Goal: Task Accomplishment & Management: Complete application form

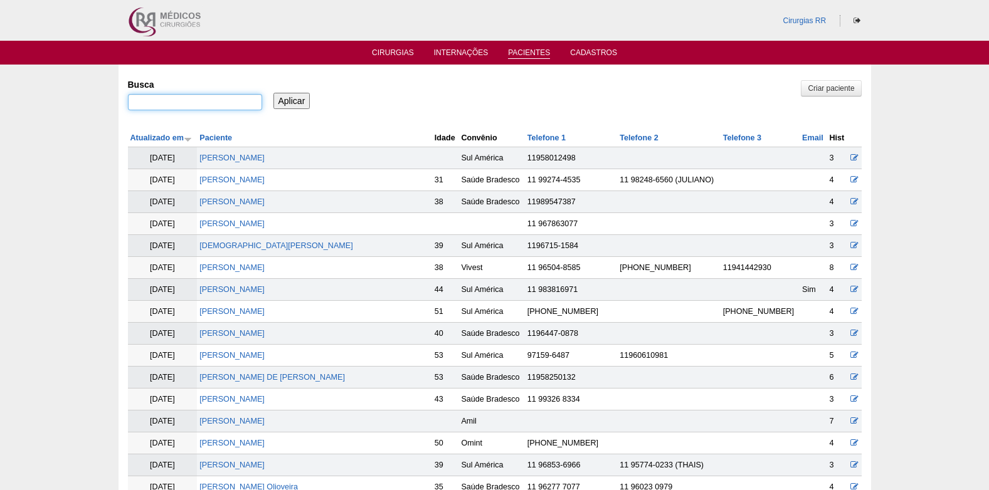
click at [222, 96] on input "Busca" at bounding box center [195, 102] width 134 height 16
type input "[PERSON_NAME]"
click at [273, 93] on input "Aplicar" at bounding box center [291, 101] width 37 height 16
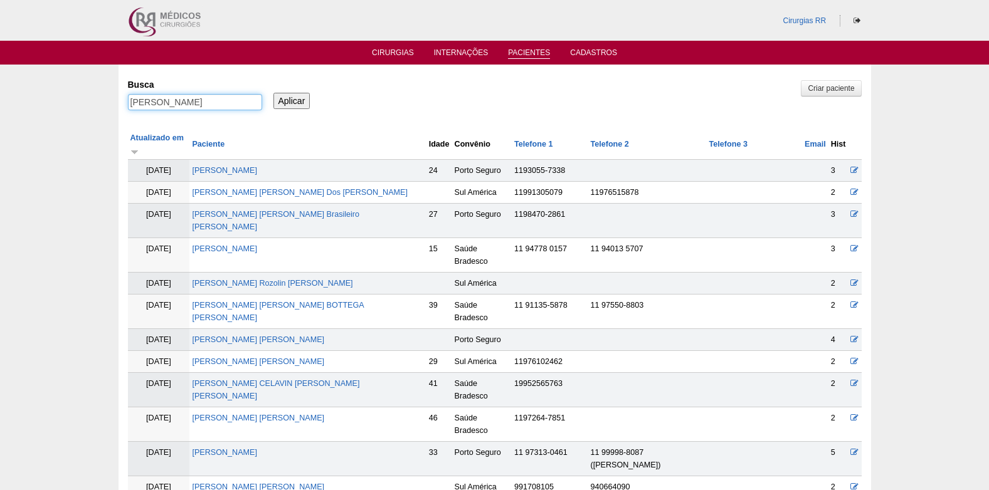
drag, startPoint x: 199, startPoint y: 104, endPoint x: 128, endPoint y: 100, distance: 71.6
click at [130, 100] on input "[PERSON_NAME]" at bounding box center [195, 102] width 134 height 16
paste input "SIMONE SANCHEZ COPRIVA LOPE"
type input "SIMONE SANCHEZ COPRIVA LOPES"
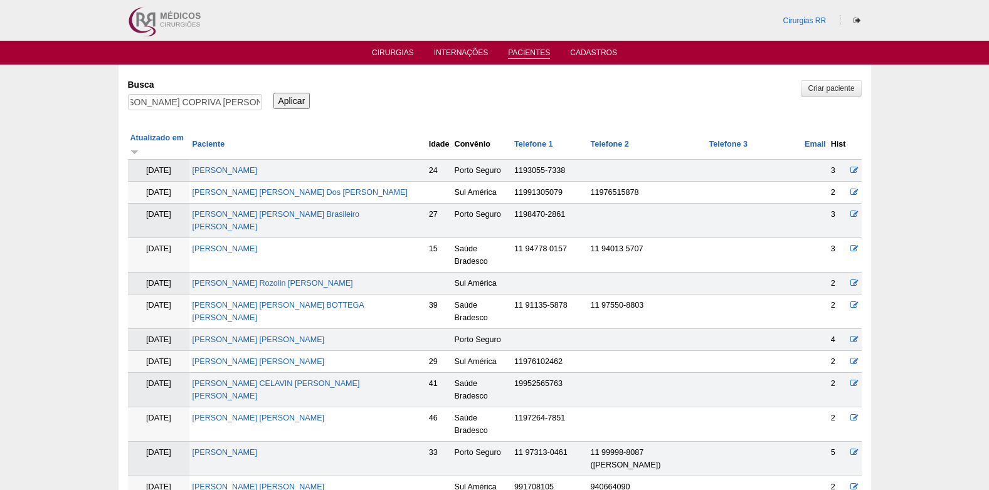
scroll to position [0, 0]
click at [297, 100] on input "Aplicar" at bounding box center [291, 101] width 37 height 16
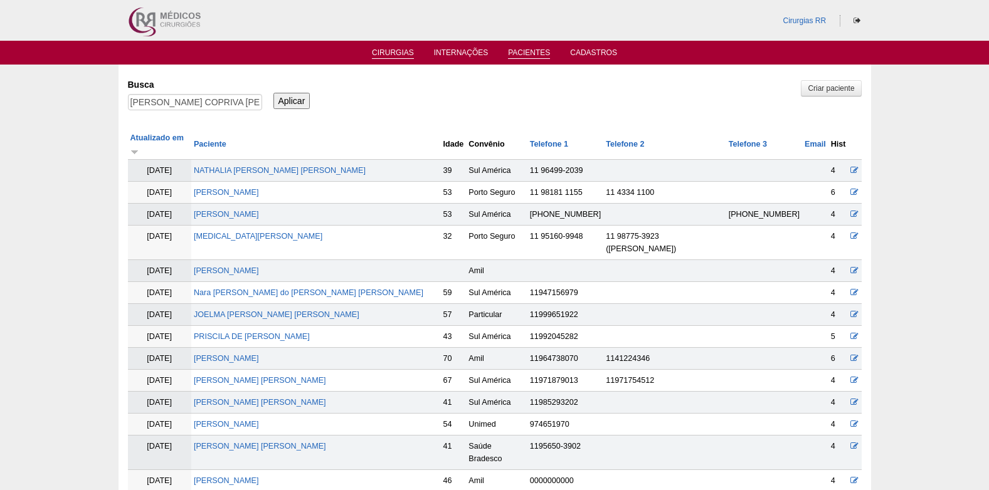
click at [386, 53] on link "Cirurgias" at bounding box center [393, 53] width 42 height 11
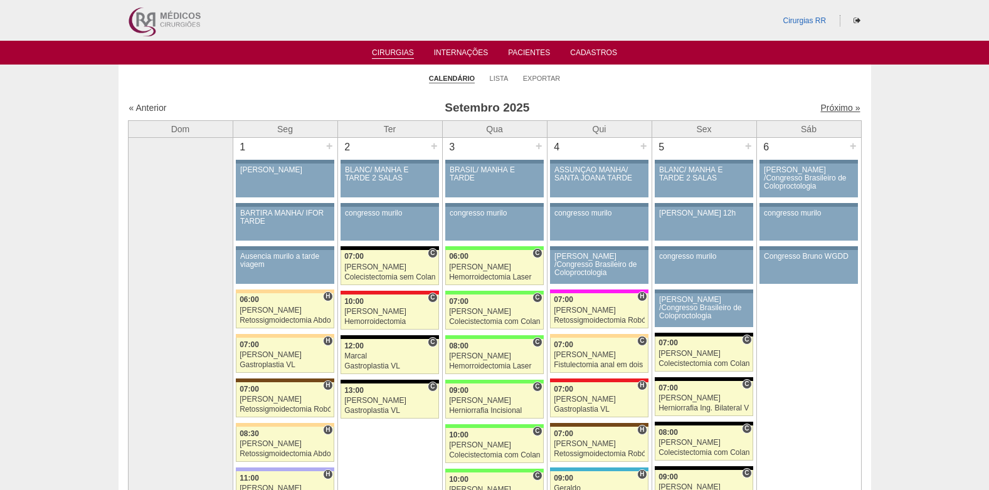
click at [820, 108] on link "Próximo »" at bounding box center [840, 108] width 40 height 10
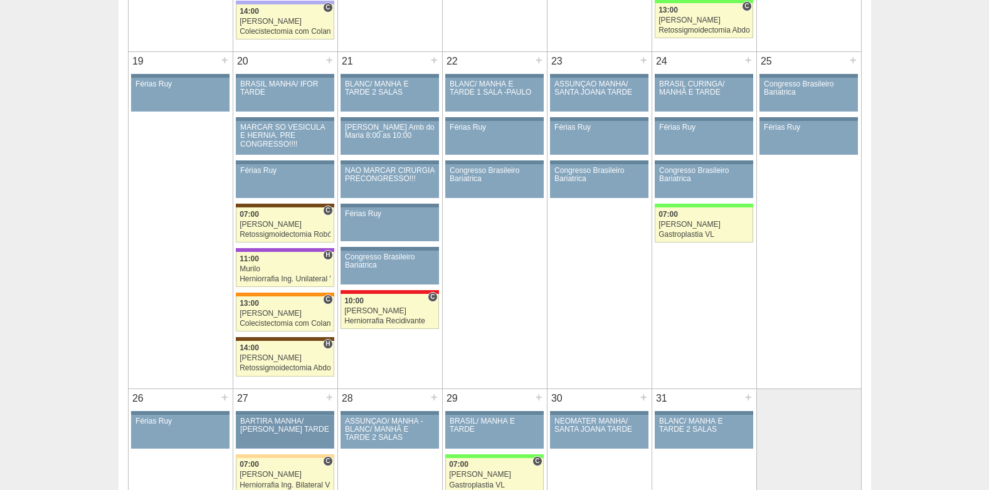
scroll to position [1129, 0]
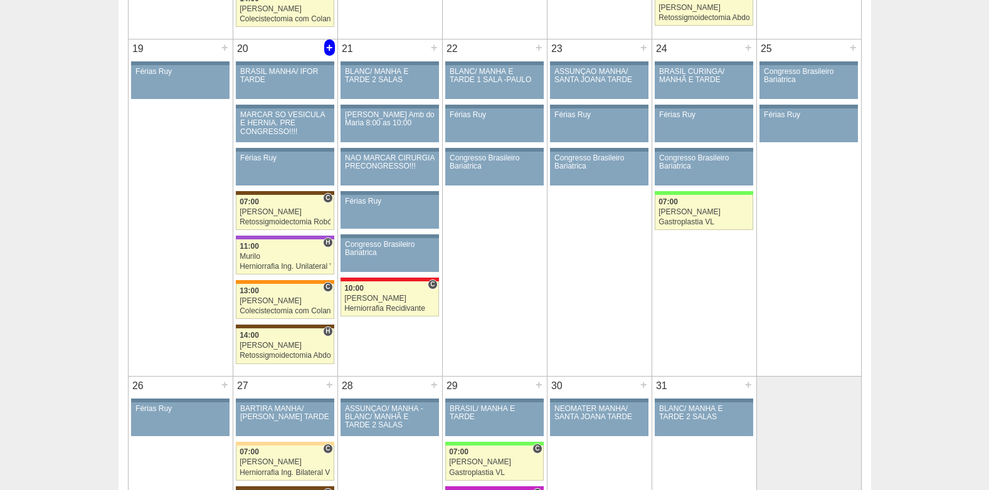
click at [325, 51] on div "+" at bounding box center [329, 48] width 11 height 16
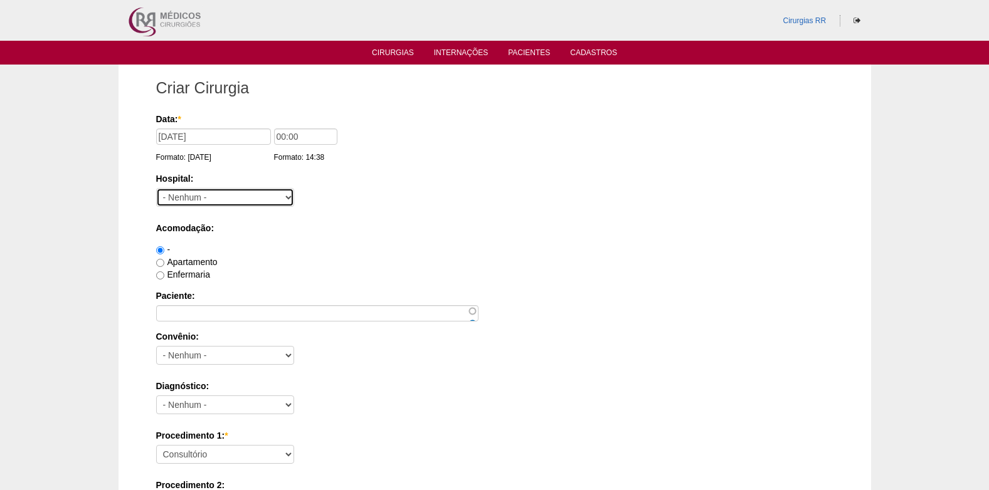
click at [219, 198] on select "- Nenhum - 9 de Julho Albert Einstein Alvorada América Assunção Bartira Benefic…" at bounding box center [225, 197] width 138 height 19
select select "8"
click at [156, 188] on select "- Nenhum - 9 de Julho Albert Einstein Alvorada América Assunção Bartira Benefic…" at bounding box center [225, 197] width 138 height 19
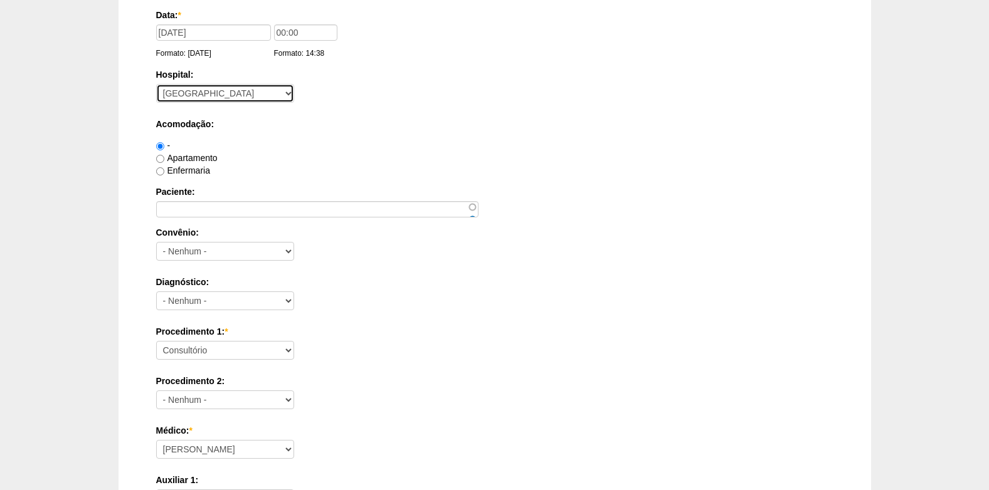
scroll to position [125, 0]
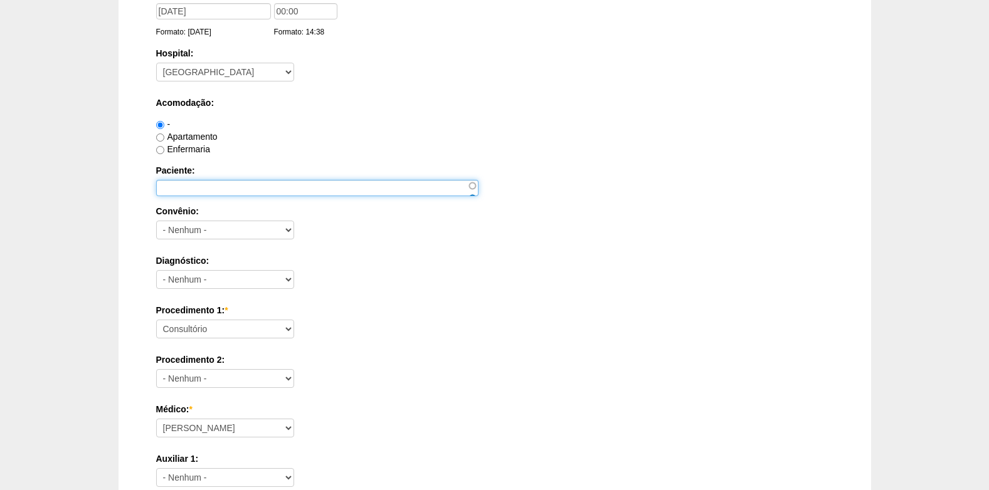
click at [206, 191] on input "Paciente:" at bounding box center [317, 188] width 322 height 16
paste input "[PERSON_NAME]"
type input "[PERSON_NAME]"
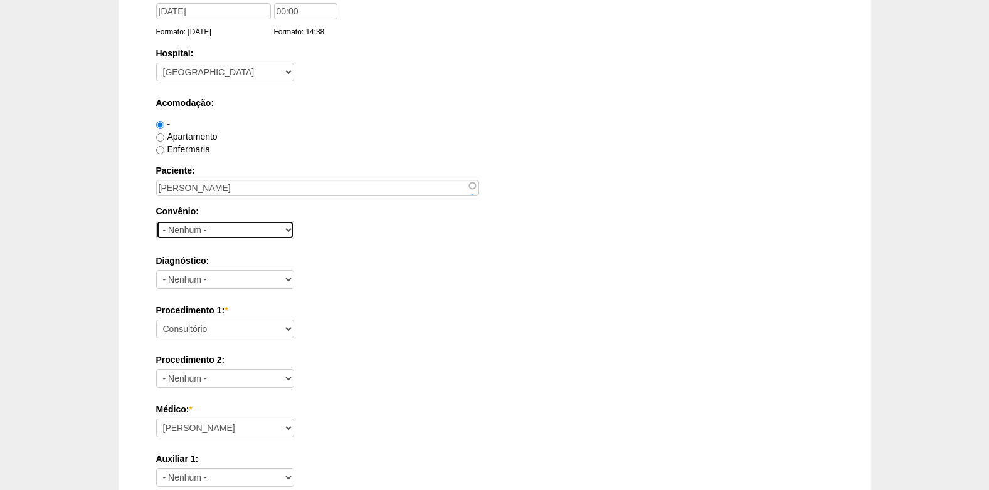
click at [237, 226] on select "- Nenhum - Abet Afresp Allianz Amil Blue Life Caasp Cabesp Caixa de Pensões Car…" at bounding box center [225, 230] width 138 height 19
select select "26"
click at [156, 221] on select "- Nenhum - Abet Afresp Allianz Amil Blue Life Caasp Cabesp Caixa de Pensões Car…" at bounding box center [225, 230] width 138 height 19
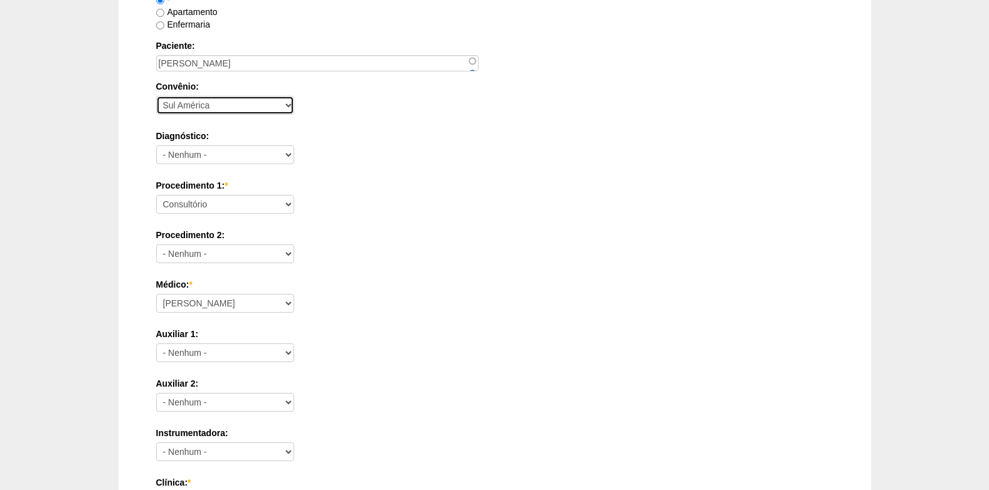
scroll to position [251, 0]
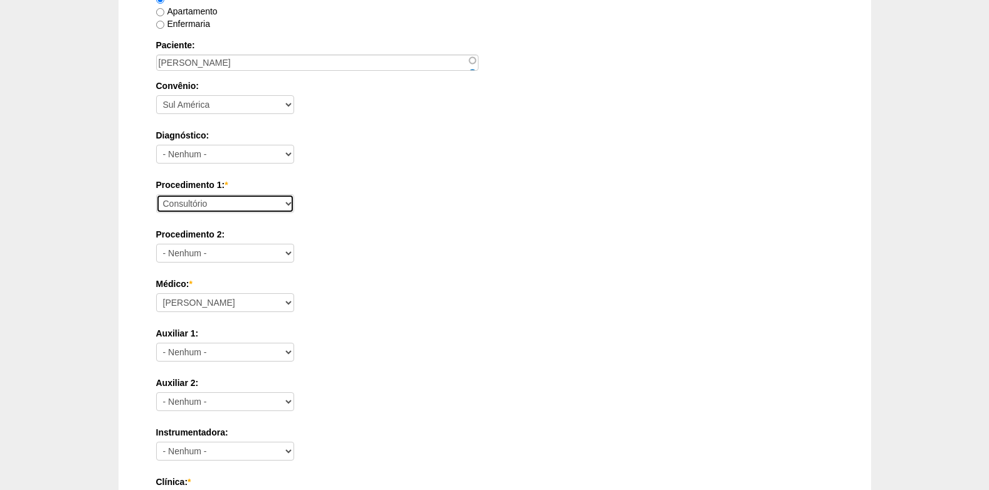
click at [211, 204] on select "Consultório Abscesso Hepático - Drenagem Abscesso perianal Amputação Abdômino P…" at bounding box center [225, 203] width 138 height 19
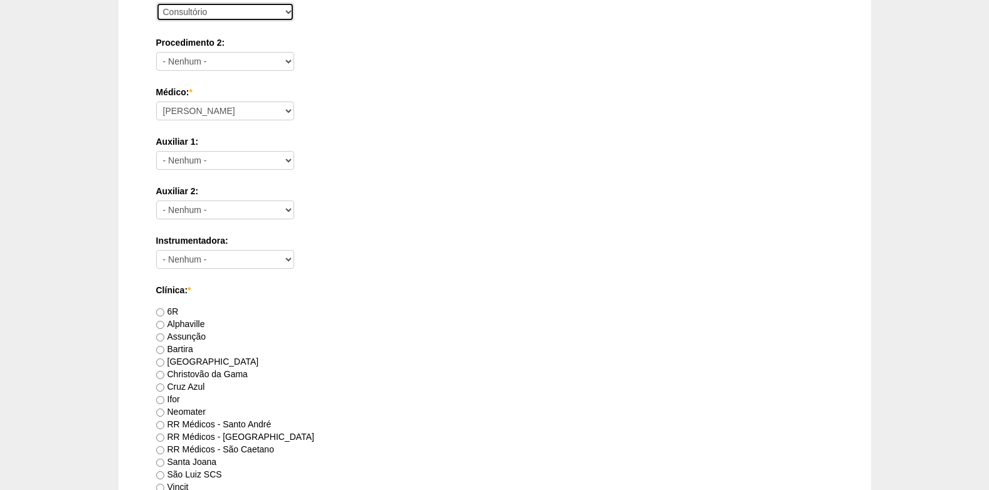
scroll to position [376, 0]
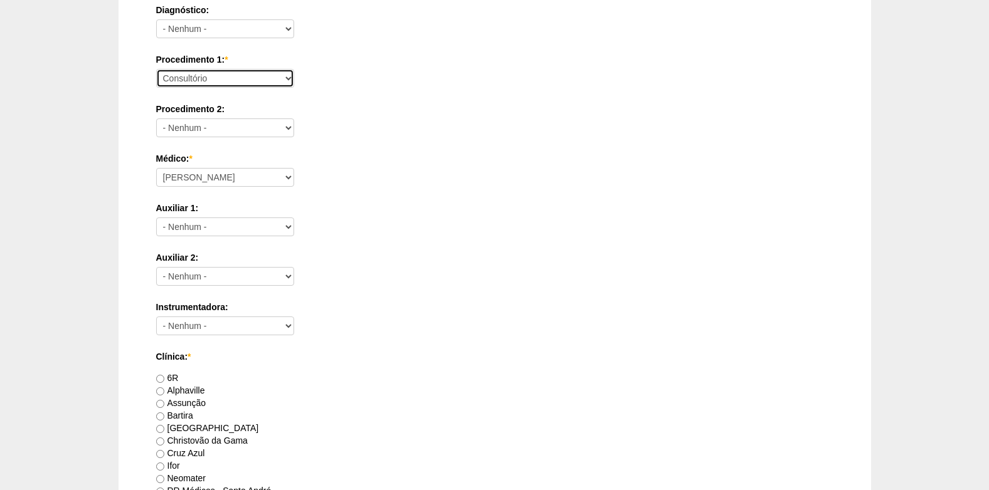
click at [213, 71] on select "Consultório Abscesso Hepático - Drenagem Abscesso perianal Amputação Abdômino P…" at bounding box center [225, 78] width 138 height 19
select select "31203"
click at [156, 69] on select "Consultório Abscesso Hepático - Drenagem Abscesso perianal Amputação Abdômino P…" at bounding box center [225, 78] width 138 height 19
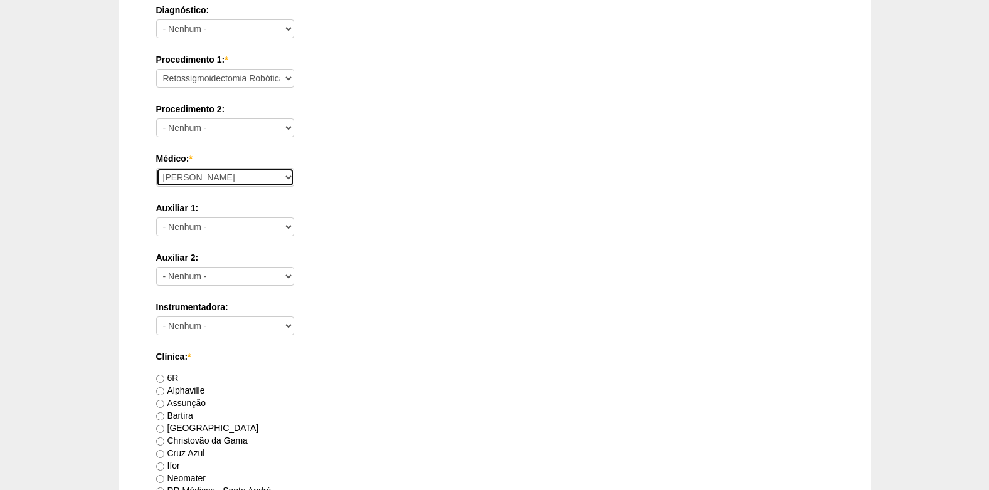
click at [204, 174] on select "Ana Paula Bruno Felipe Rossi Geraldo Igor Benevides Isabella Juliana Luiz Guilh…" at bounding box center [225, 177] width 138 height 19
select select "43"
click at [156, 168] on select "Ana Paula Bruno Felipe Rossi Geraldo Igor Benevides Isabella Juliana Luiz Guilh…" at bounding box center [225, 177] width 138 height 19
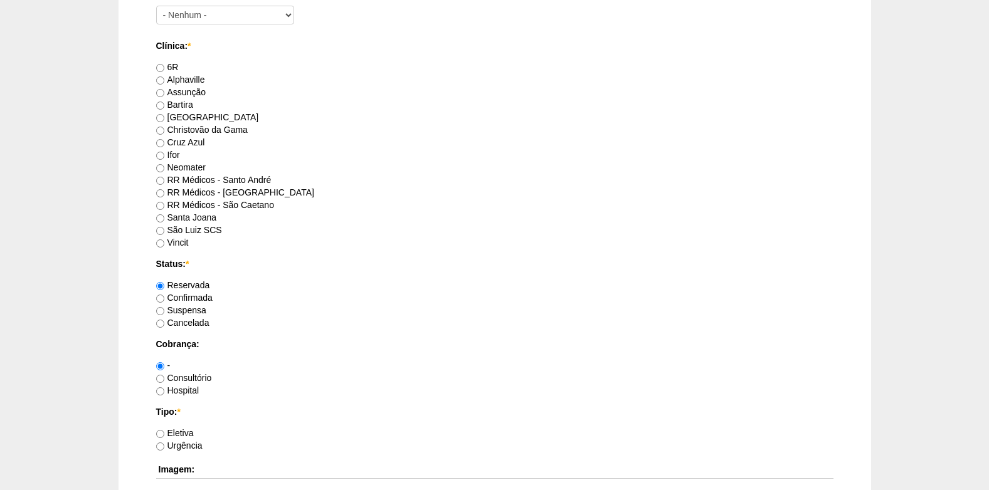
scroll to position [690, 0]
click at [160, 295] on input "Confirmada" at bounding box center [160, 296] width 8 height 8
radio input "true"
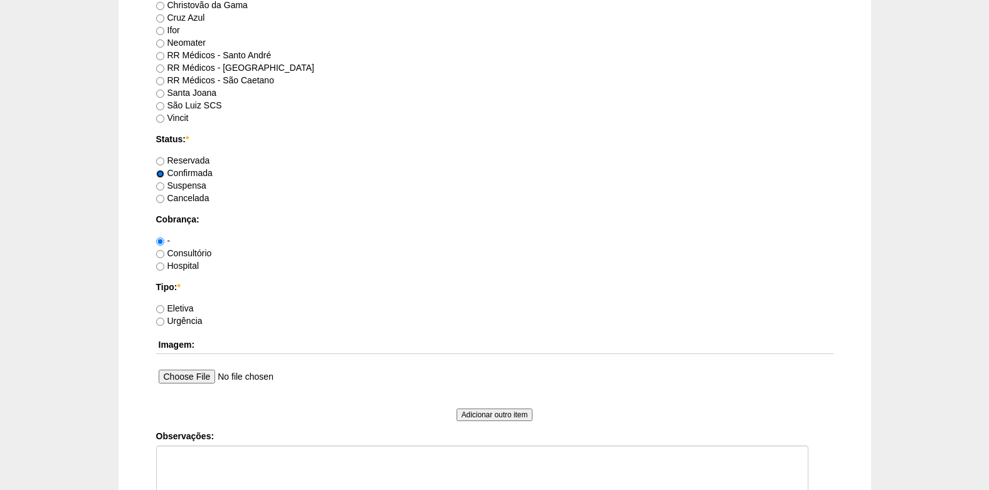
scroll to position [815, 0]
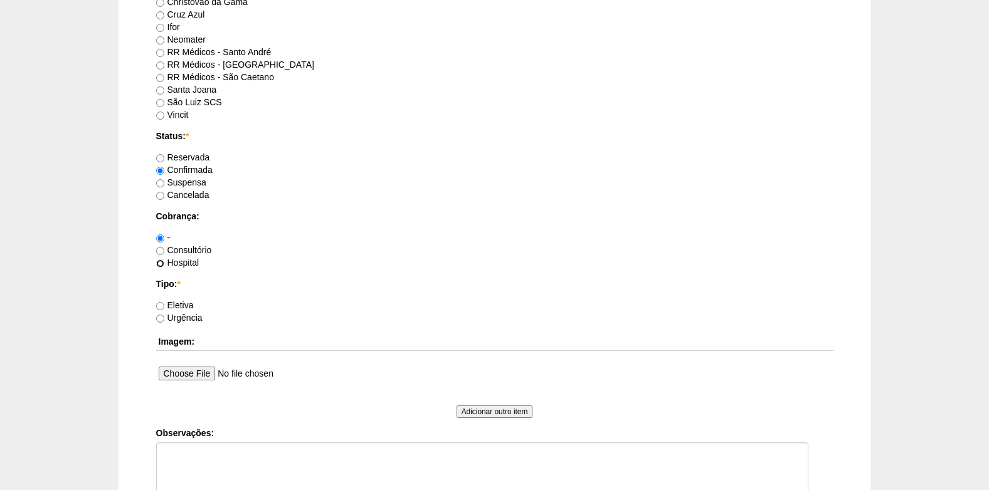
click at [163, 264] on input "Hospital" at bounding box center [160, 264] width 8 height 8
radio input "true"
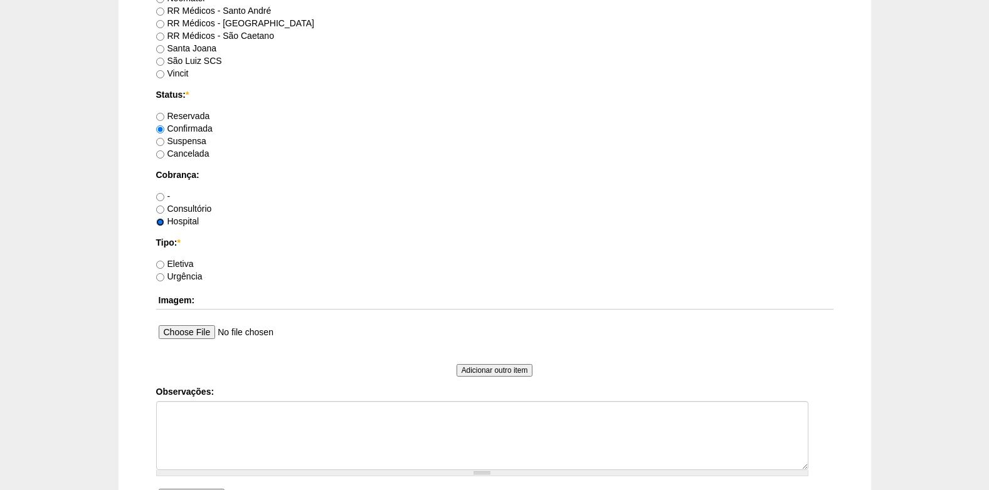
scroll to position [878, 0]
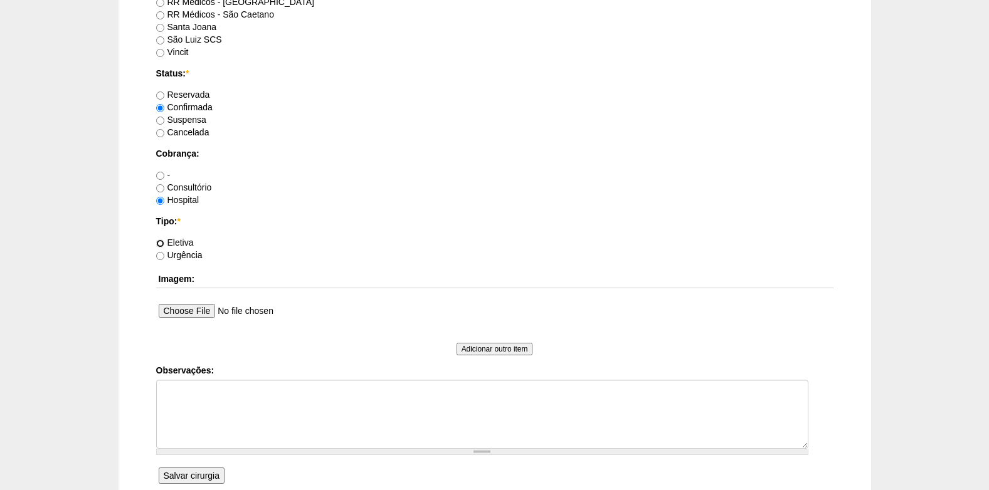
click at [158, 243] on input "Eletiva" at bounding box center [160, 244] width 8 height 8
radio input "true"
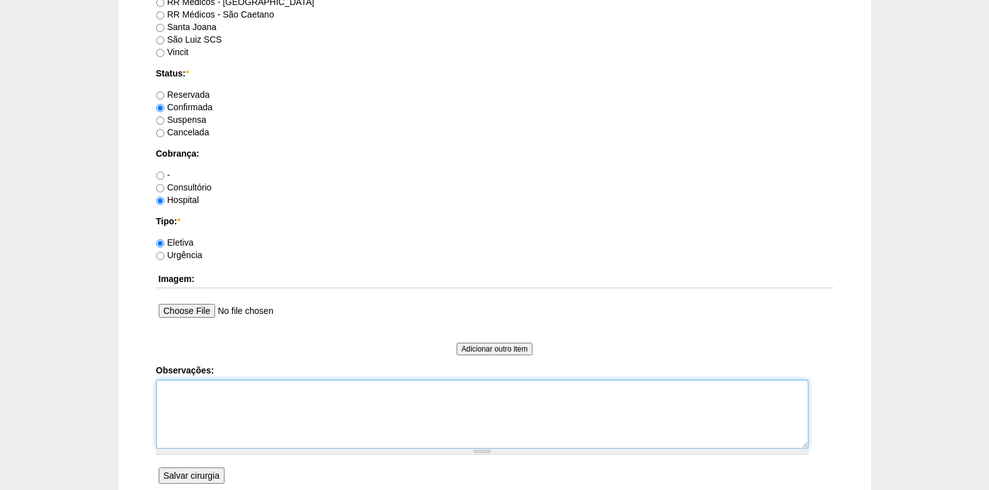
click at [223, 393] on textarea "Observações:" at bounding box center [482, 414] width 652 height 69
type textarea "EM CONJ COM DR [PERSON_NAME] COBRANÇA HOSPITAL"
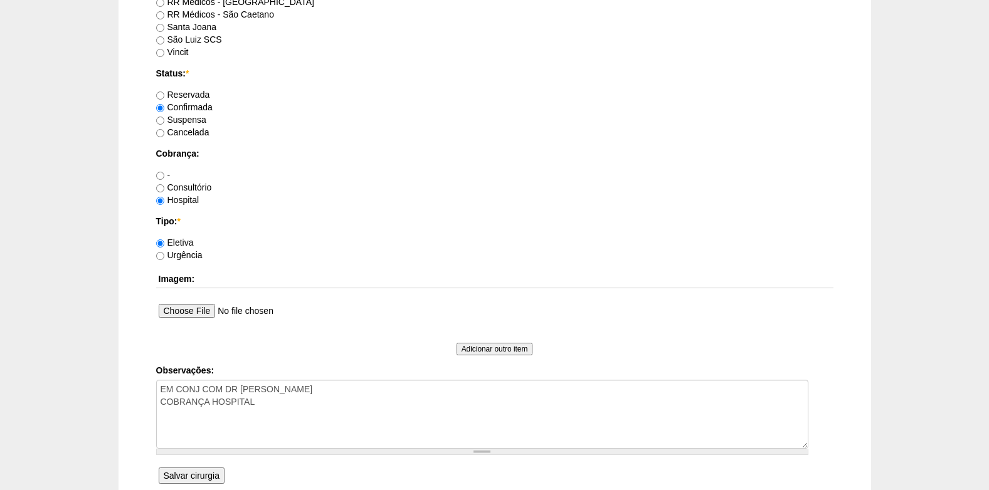
click at [192, 470] on input "Salvar cirurgia" at bounding box center [192, 476] width 66 height 16
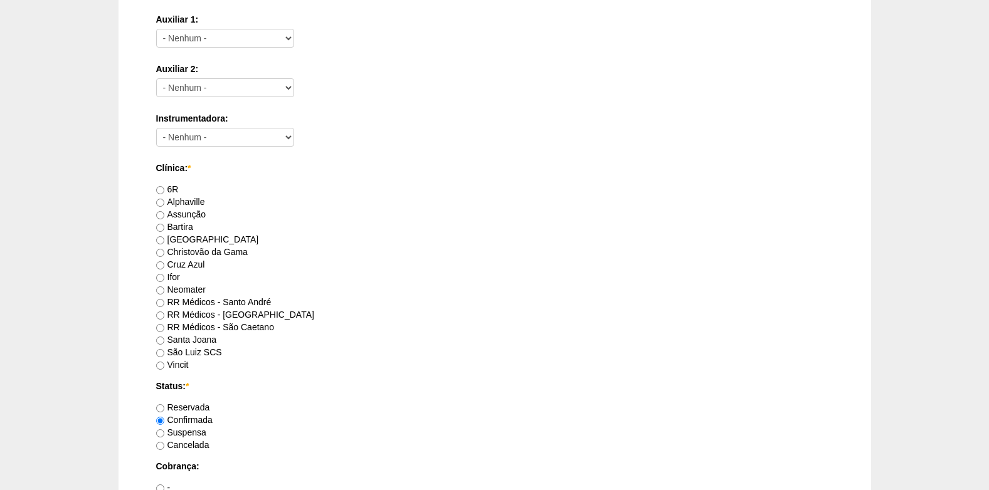
scroll to position [627, 0]
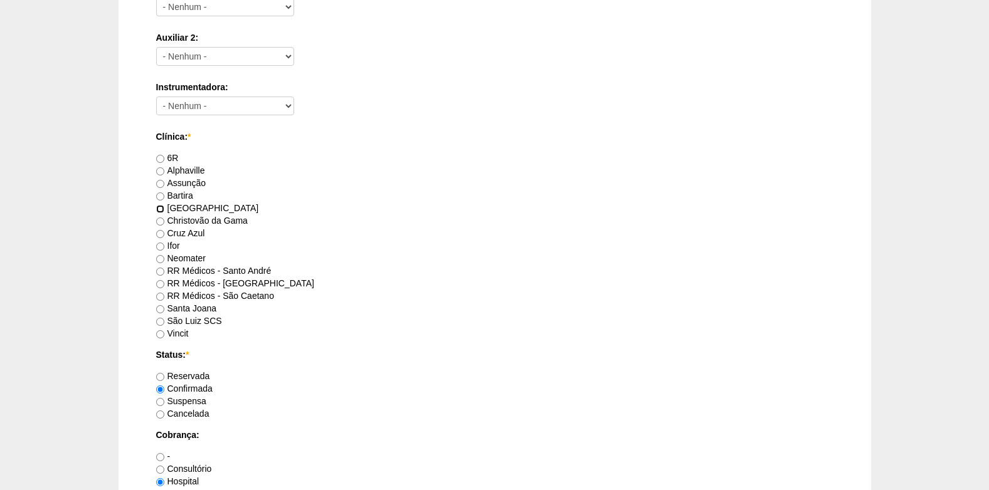
click at [163, 208] on input "[GEOGRAPHIC_DATA]" at bounding box center [160, 209] width 8 height 8
radio input "true"
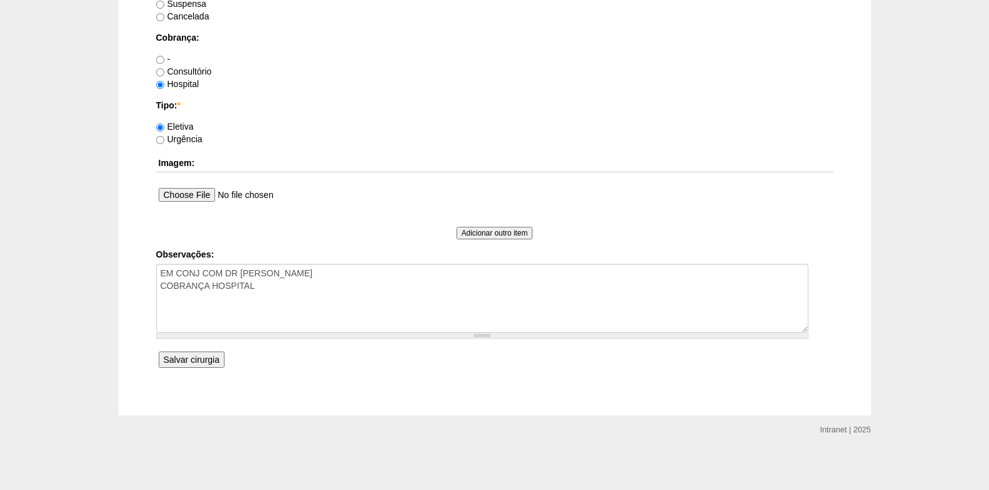
scroll to position [1026, 0]
click at [208, 365] on input "Salvar cirurgia" at bounding box center [192, 359] width 66 height 16
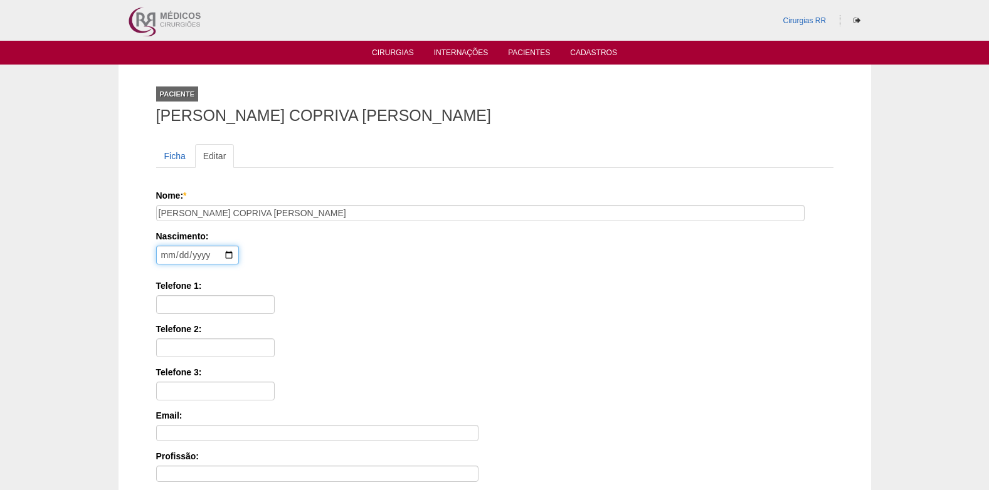
click at [171, 253] on input "date" at bounding box center [197, 255] width 83 height 19
type input "1977-03-04"
click at [180, 306] on input "Telefone 1:" at bounding box center [215, 304] width 119 height 19
paste input "11983067583"
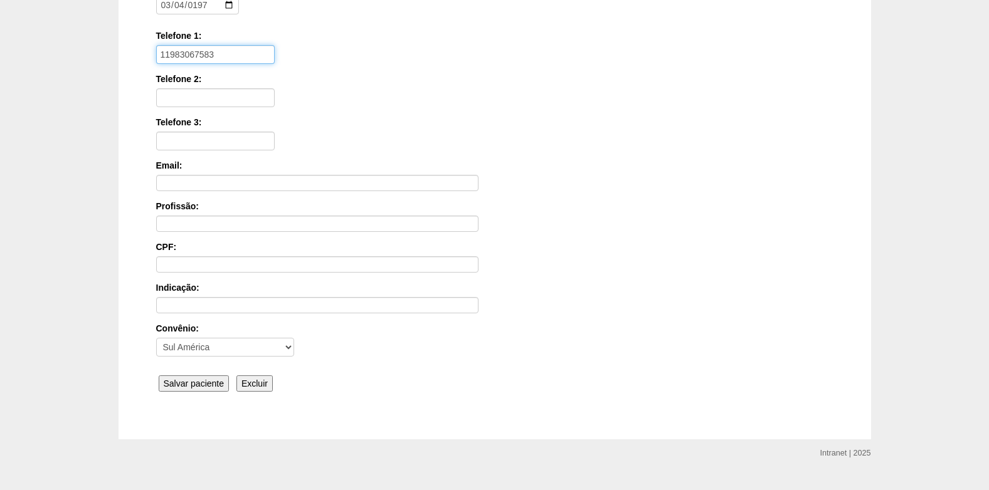
scroll to position [251, 0]
type input "11983067583"
click at [184, 385] on input "Salvar paciente" at bounding box center [194, 383] width 71 height 16
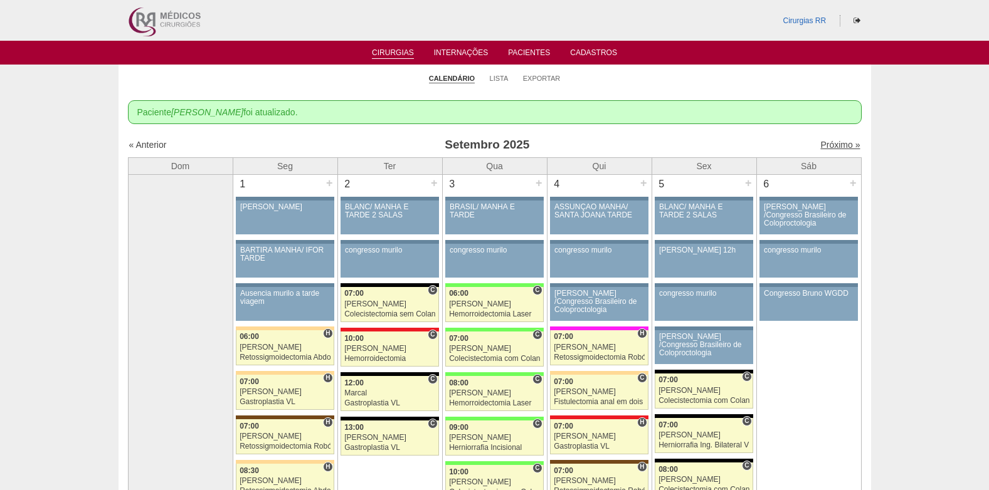
click at [823, 143] on link "Próximo »" at bounding box center [840, 145] width 40 height 10
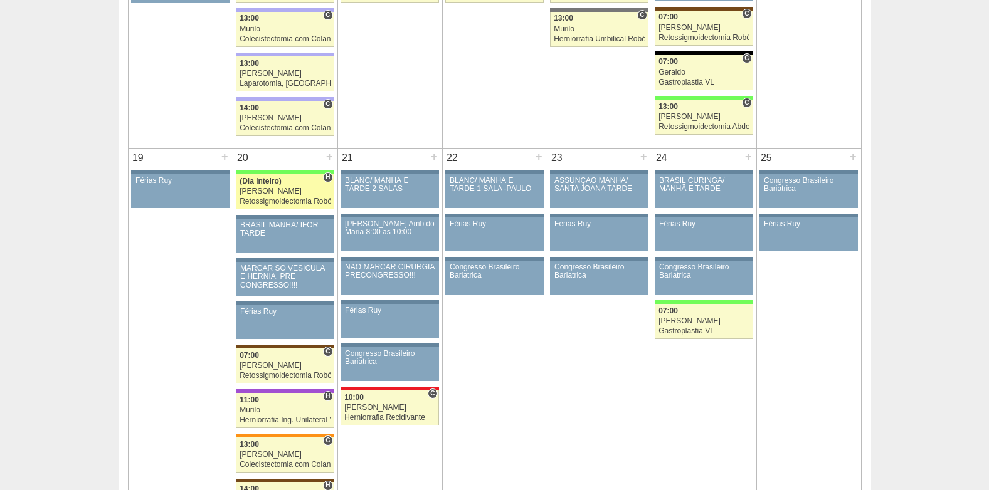
scroll to position [1066, 0]
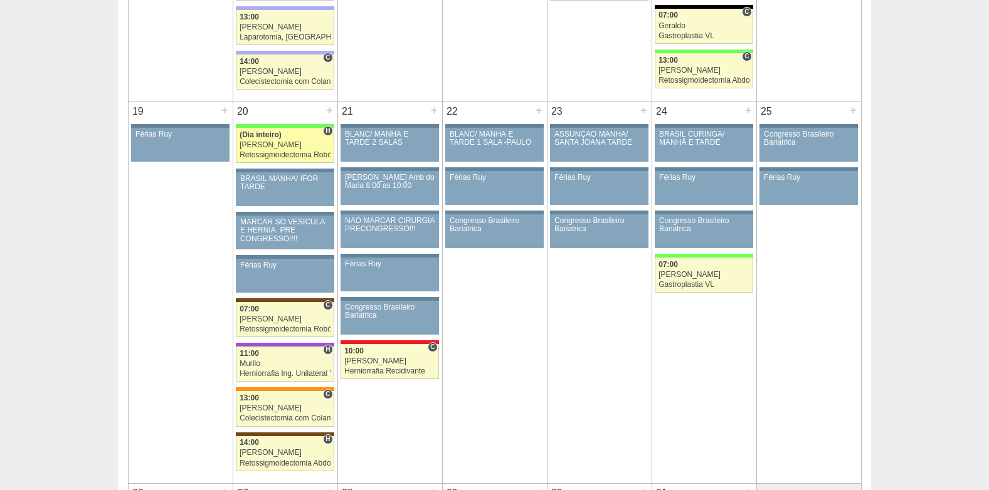
click at [280, 147] on div "[PERSON_NAME]" at bounding box center [285, 145] width 91 height 8
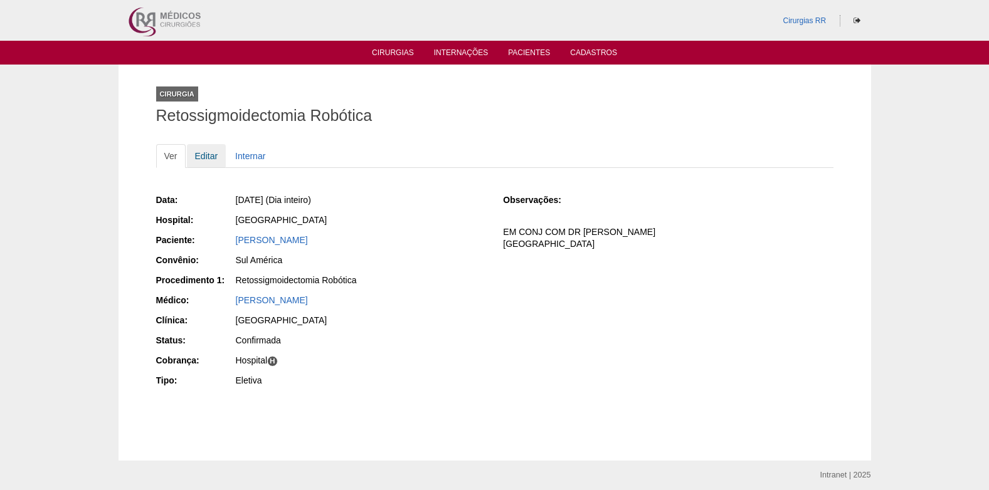
click at [199, 154] on link "Editar" at bounding box center [207, 156] width 40 height 24
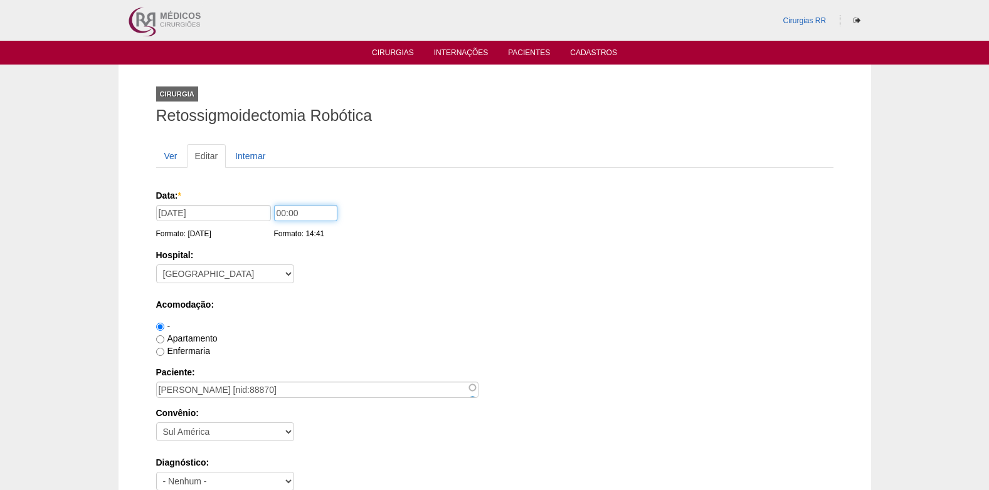
drag, startPoint x: 315, startPoint y: 213, endPoint x: 267, endPoint y: 218, distance: 48.5
click at [267, 202] on div "Data: * [DATE] Formato: [DATE] 00:00 Formato: 14:41" at bounding box center [492, 195] width 673 height 13
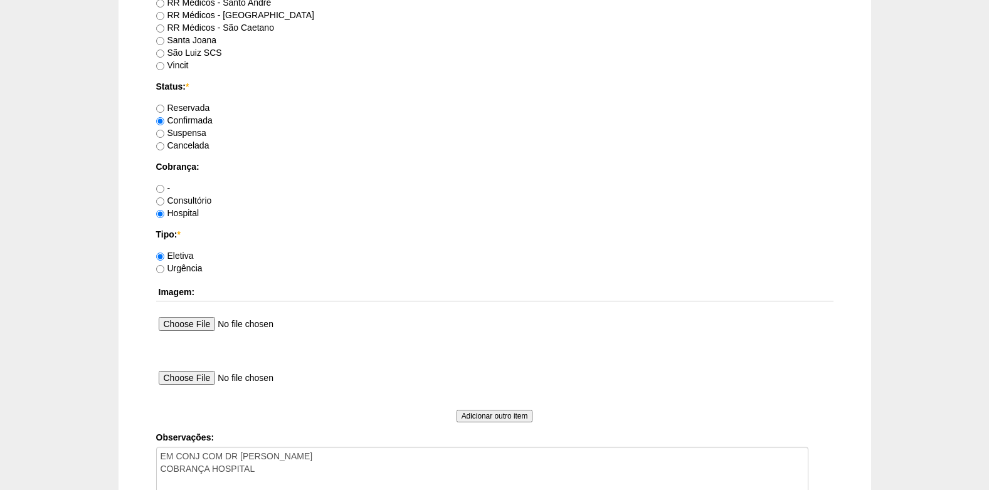
scroll to position [1126, 0]
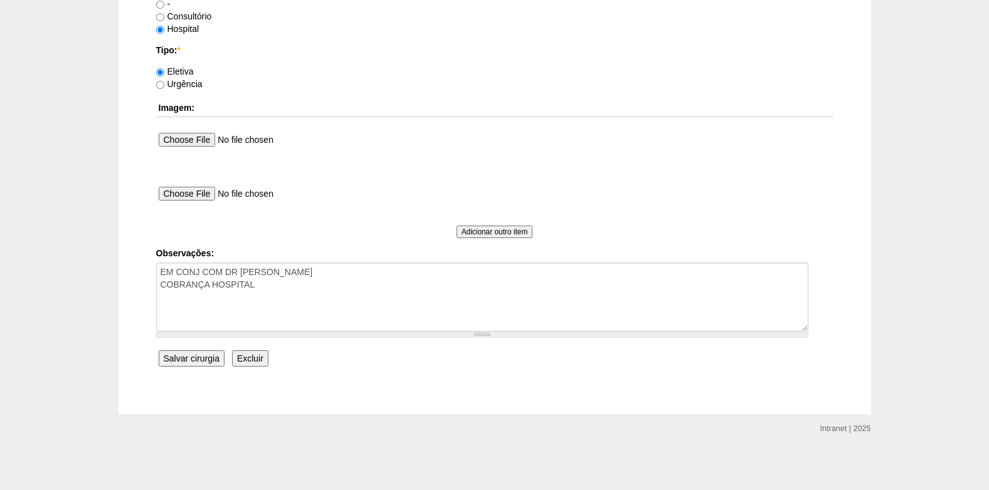
type input "07:00"
click at [196, 357] on input "Salvar cirurgia" at bounding box center [192, 359] width 66 height 16
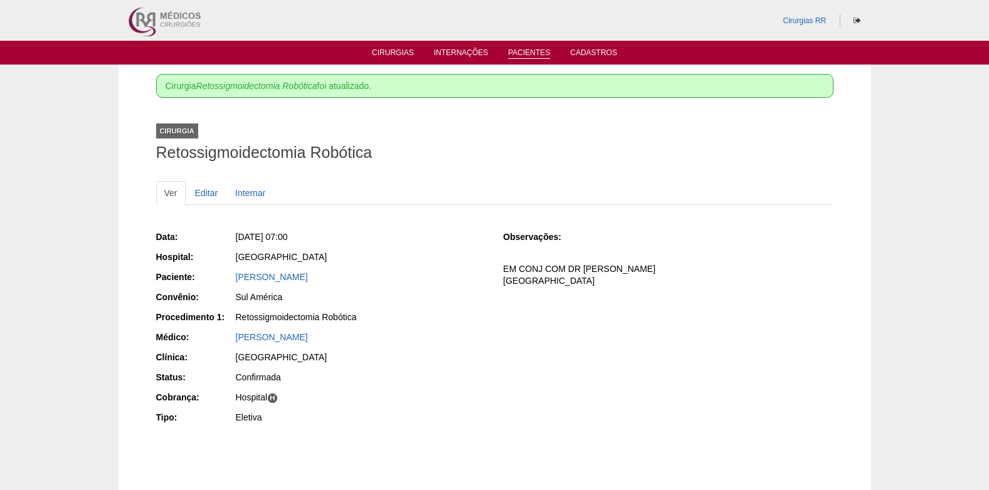
click at [532, 55] on link "Pacientes" at bounding box center [529, 53] width 42 height 11
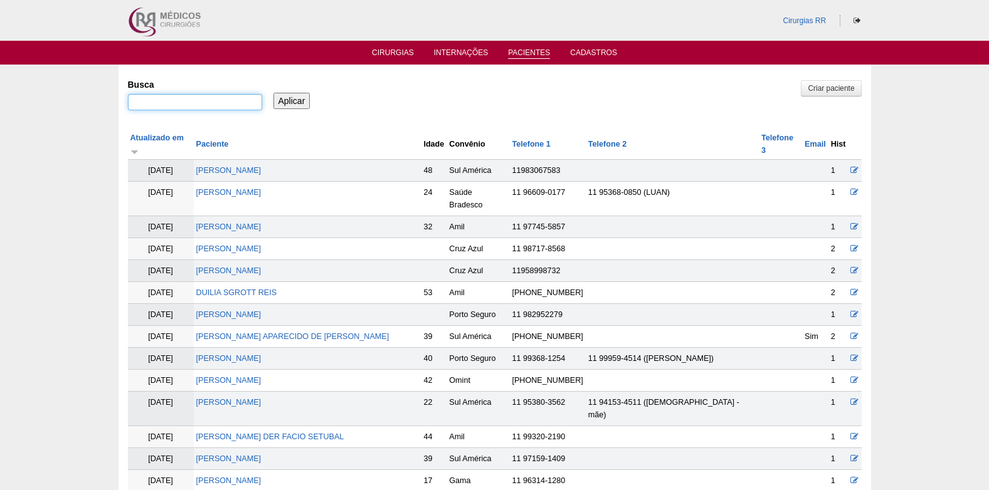
click at [235, 103] on input "Busca" at bounding box center [195, 102] width 134 height 16
paste input "FABIANA CANHAS CONTRO"
type input "FABIANA CANHAS CONTRO"
click at [288, 100] on input "Aplicar" at bounding box center [291, 101] width 37 height 16
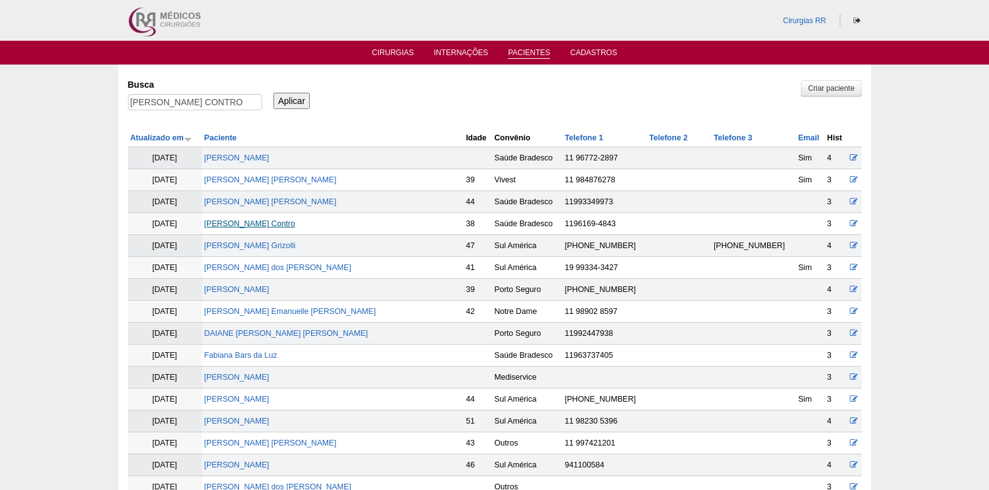
click at [246, 222] on link "Fabiana Canhas Contro" at bounding box center [249, 223] width 91 height 9
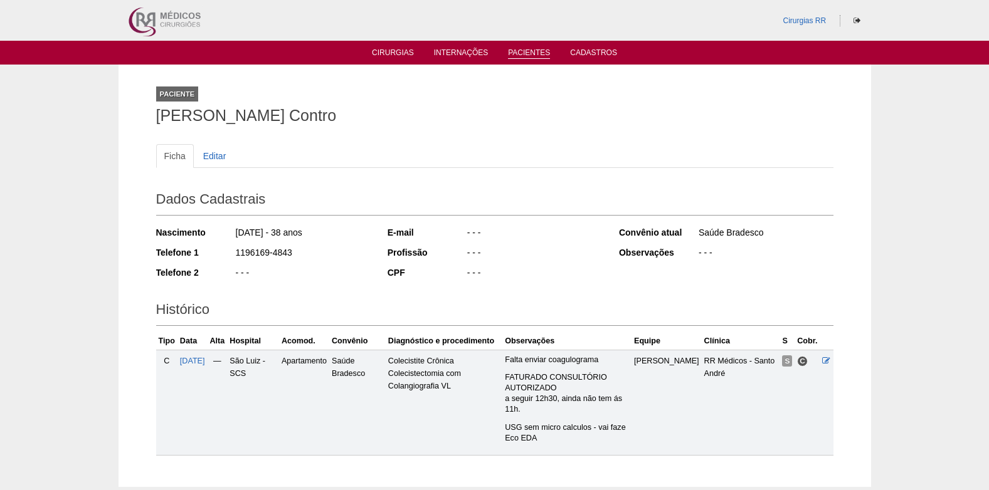
click at [527, 51] on link "Pacientes" at bounding box center [529, 53] width 42 height 11
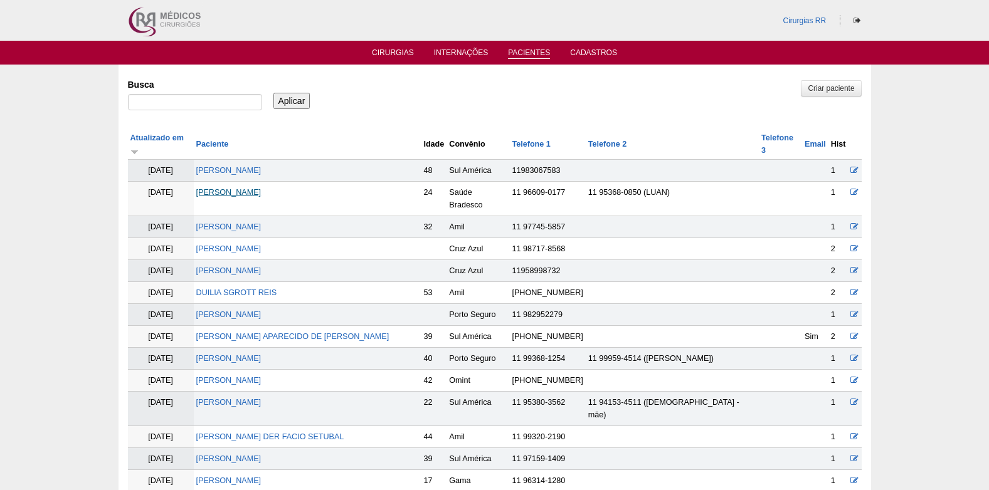
click at [251, 188] on link "[PERSON_NAME]" at bounding box center [228, 192] width 65 height 9
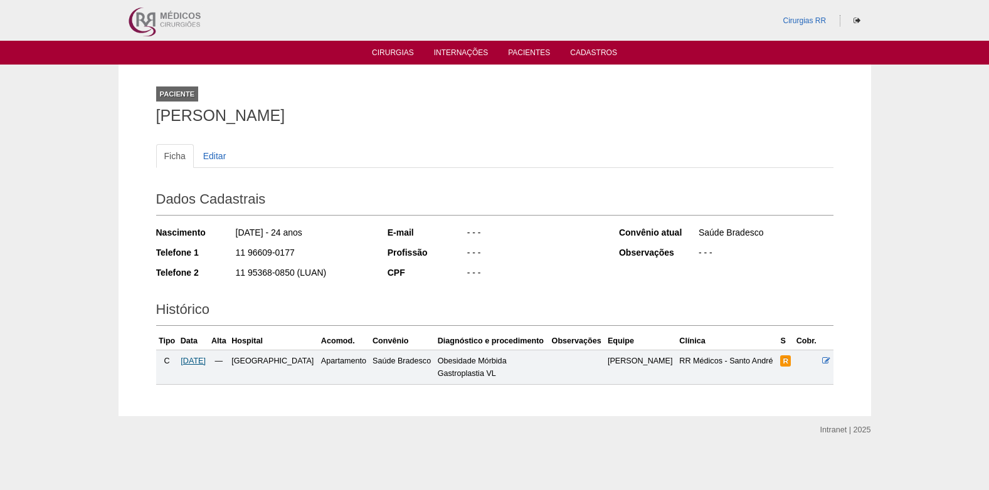
click at [206, 361] on span "24/10/2025" at bounding box center [193, 361] width 25 height 9
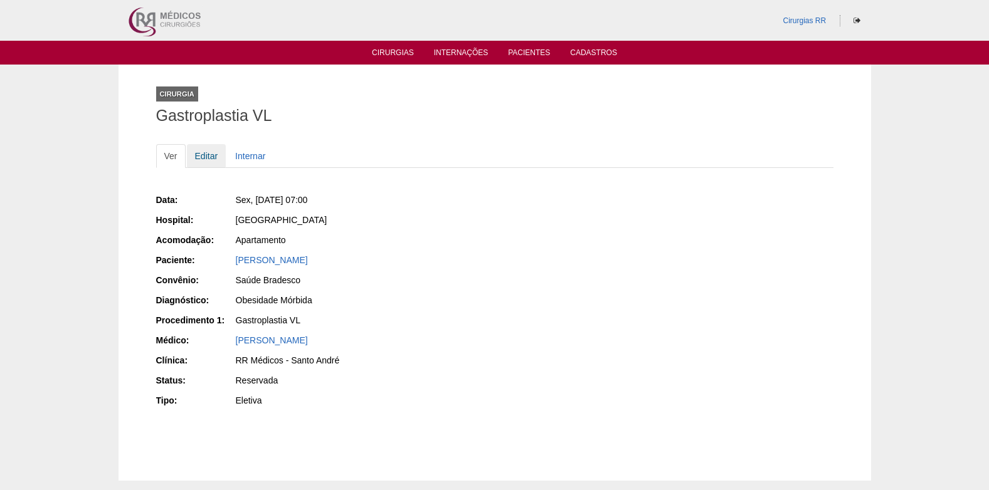
click at [208, 159] on link "Editar" at bounding box center [207, 156] width 40 height 24
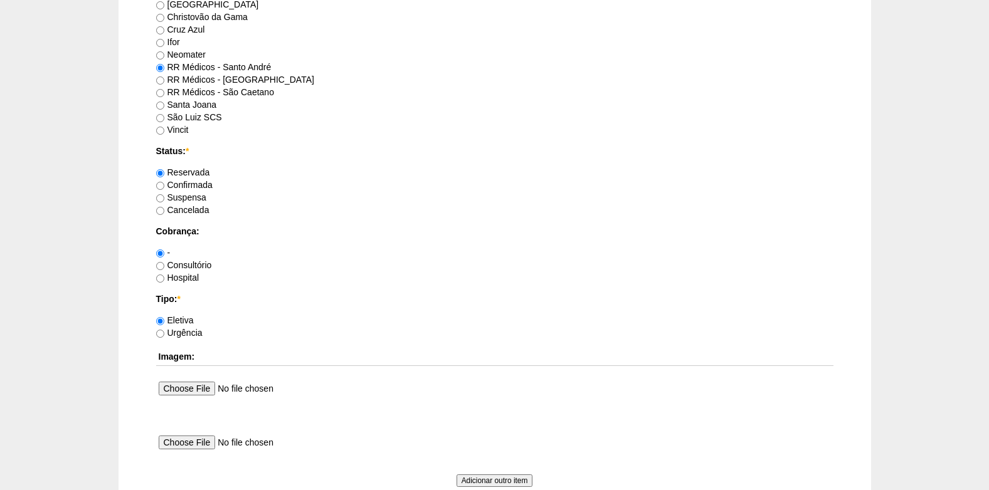
scroll to position [878, 0]
click at [163, 184] on input "Confirmada" at bounding box center [160, 185] width 8 height 8
radio input "true"
click at [166, 265] on label "Consultório" at bounding box center [184, 264] width 56 height 10
click at [164, 265] on input "Consultório" at bounding box center [160, 265] width 8 height 8
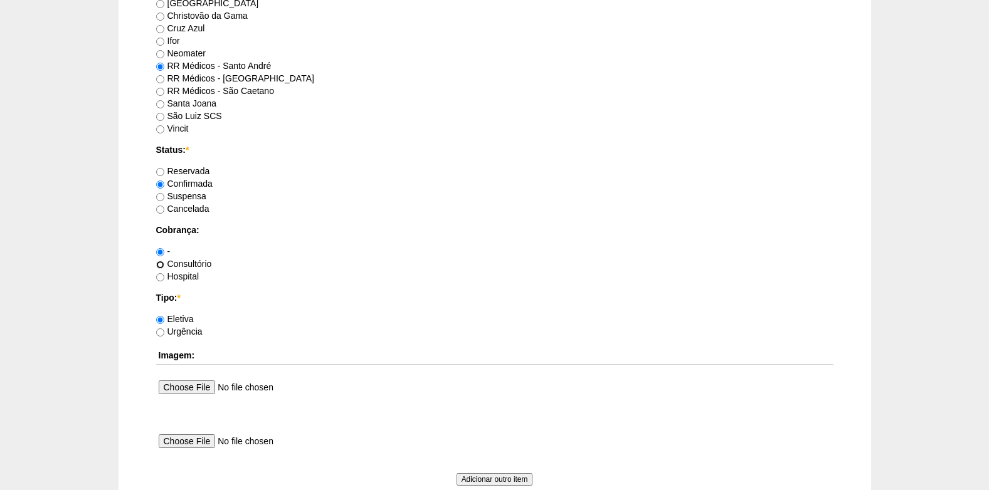
radio input "true"
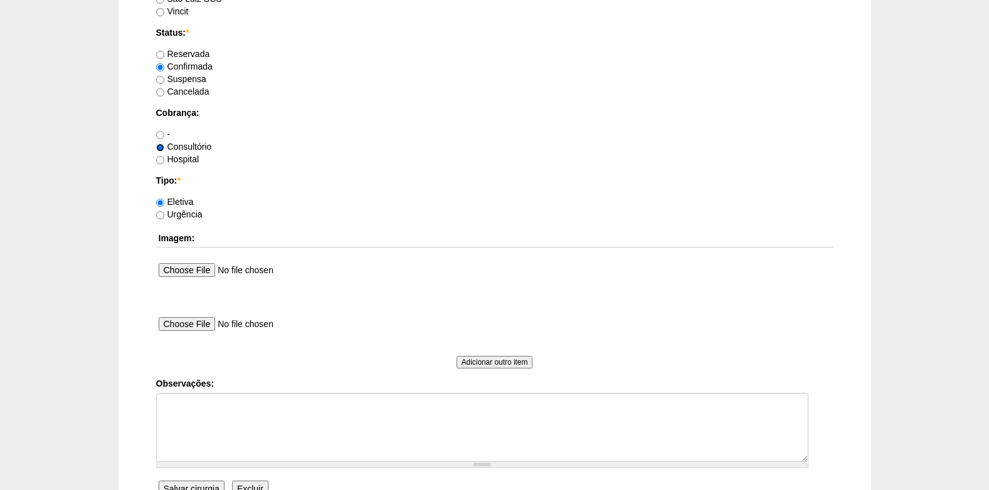
scroll to position [1003, 0]
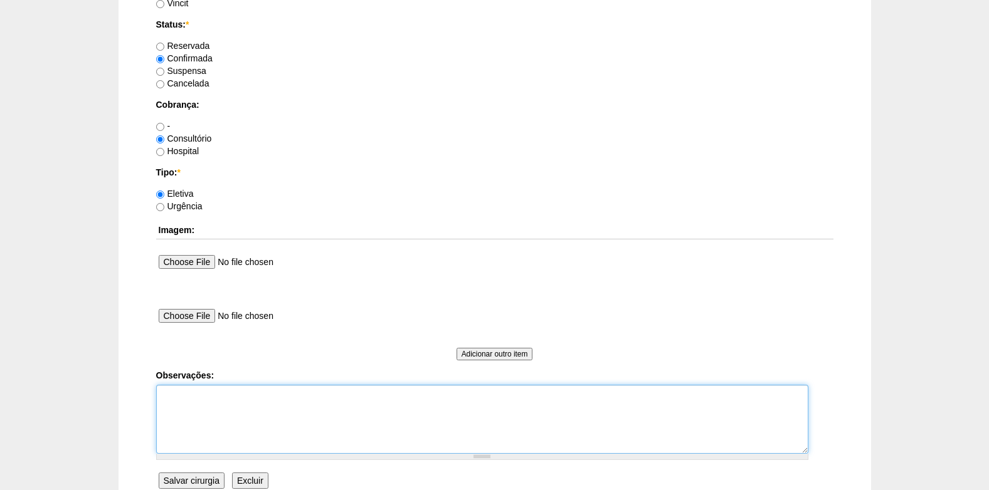
click at [204, 420] on textarea "Observações:" at bounding box center [482, 419] width 652 height 69
click at [215, 409] on textarea "COBRANÇA CONSULTÓRIO BRADESCO AUTORIZADO VENCE" at bounding box center [482, 419] width 652 height 69
drag, startPoint x: 255, startPoint y: 407, endPoint x: 217, endPoint y: 410, distance: 37.7
click at [217, 410] on textarea "COBRANÇA CONSULTÓRIO BRADESCO AUTORIZADO VENCE" at bounding box center [482, 419] width 652 height 69
paste textarea "ETHICON"
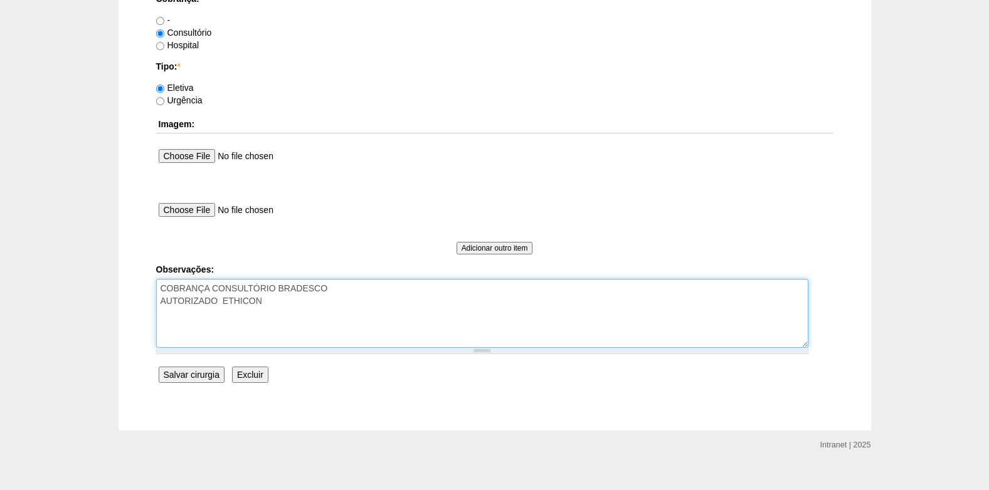
scroll to position [1126, 0]
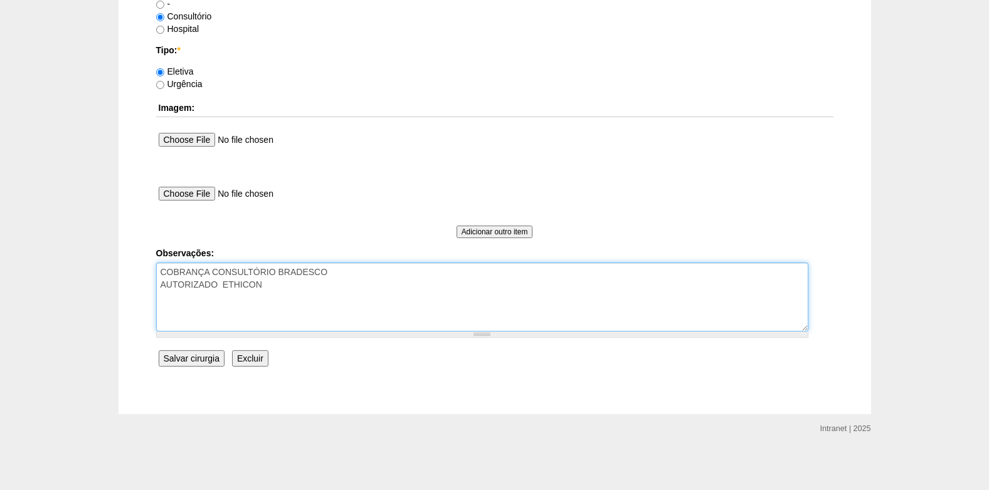
type textarea "COBRANÇA CONSULTÓRIO BRADESCO AUTORIZADO ETHICON"
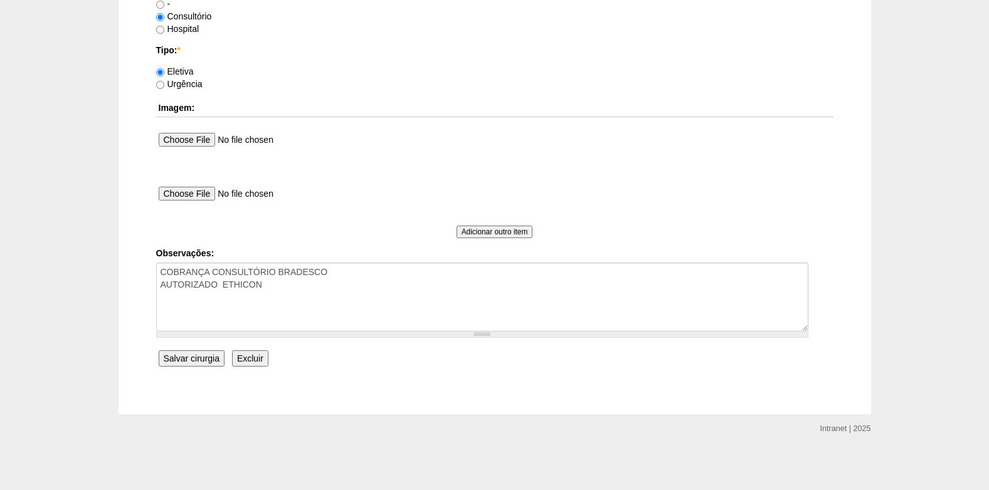
click at [194, 358] on input "Salvar cirurgia" at bounding box center [192, 359] width 66 height 16
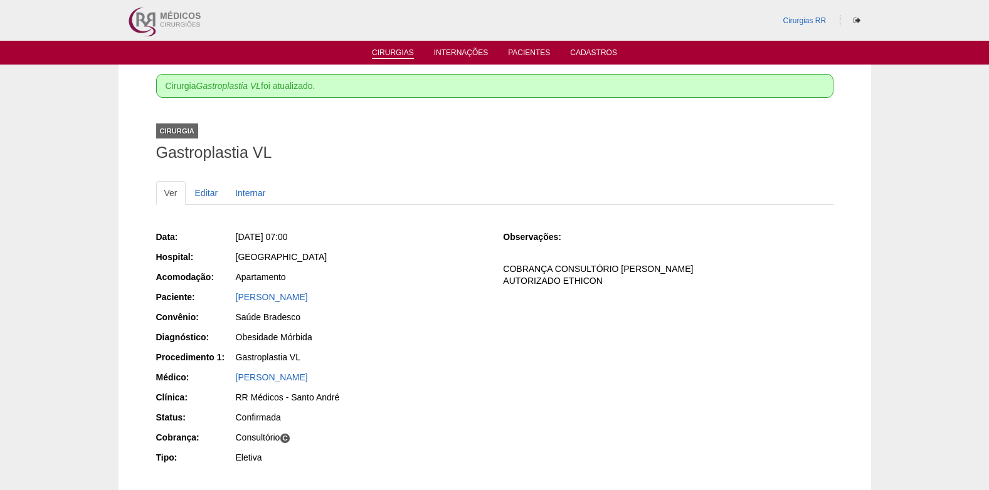
click at [384, 56] on link "Cirurgias" at bounding box center [393, 53] width 42 height 11
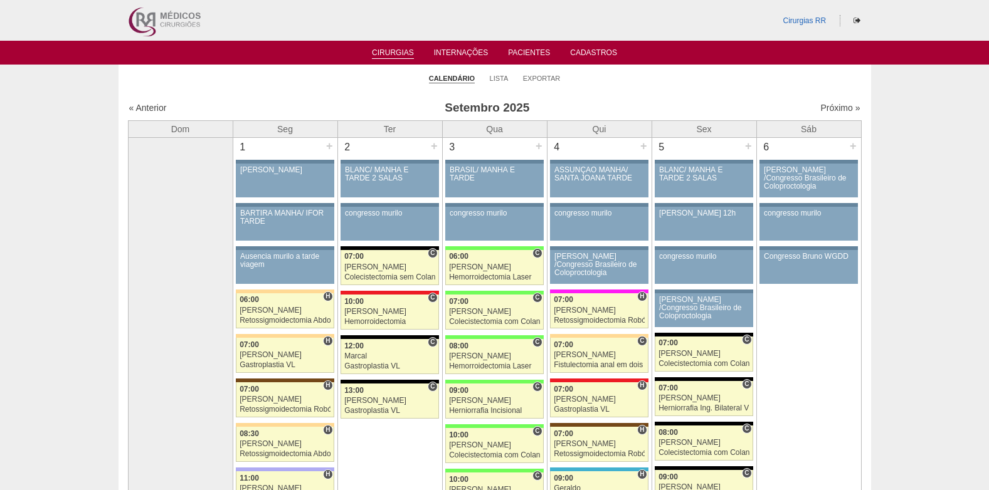
click at [539, 46] on ul "Cirurgias Internações Pacientes Cadastros" at bounding box center [494, 53] width 989 height 24
click at [533, 53] on link "Pacientes" at bounding box center [529, 53] width 42 height 11
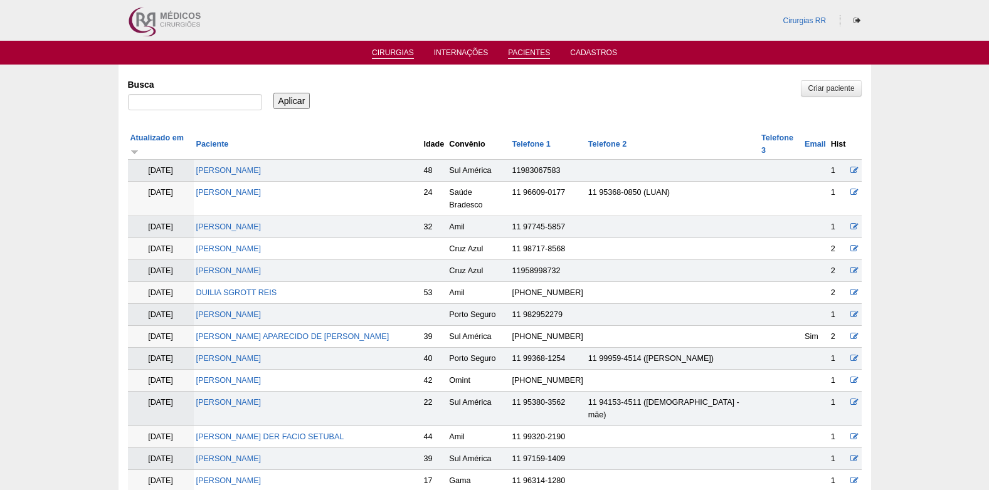
click at [396, 51] on link "Cirurgias" at bounding box center [393, 53] width 42 height 11
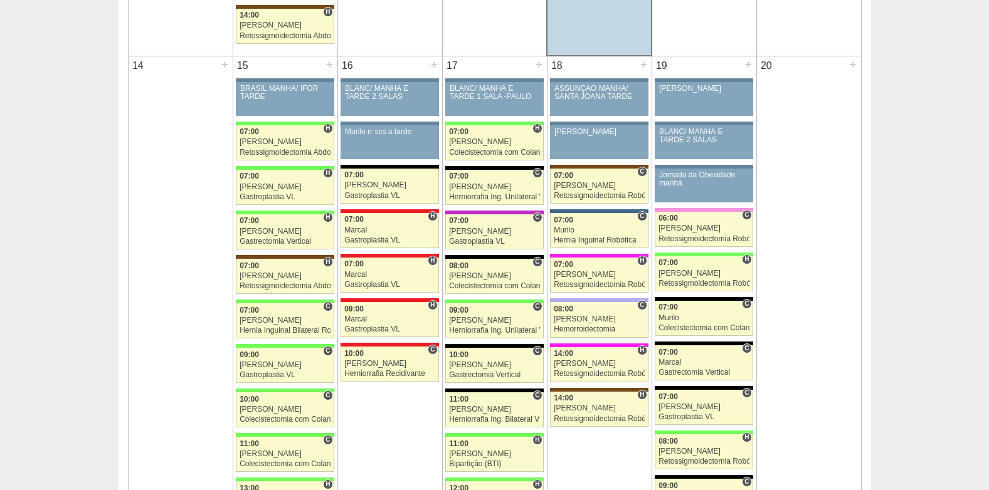
scroll to position [1192, 0]
